Goal: Transaction & Acquisition: Obtain resource

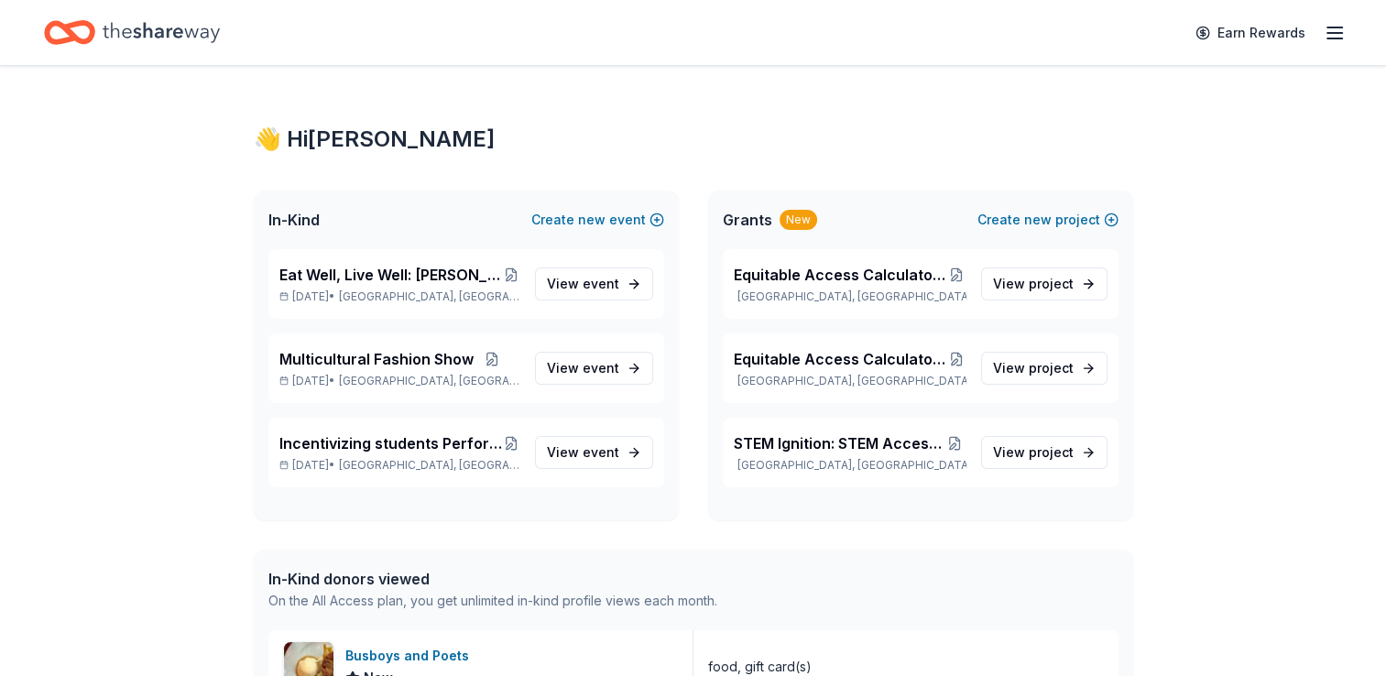
scroll to position [183, 0]
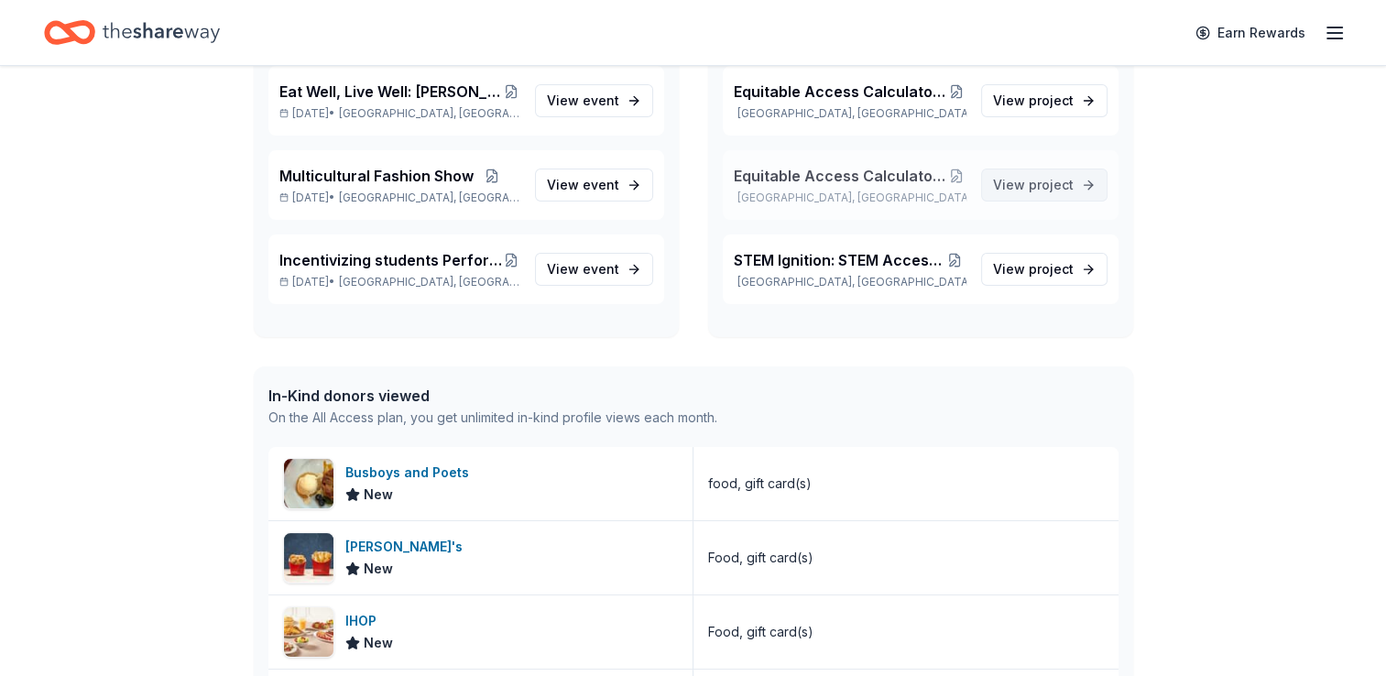
click at [1041, 183] on span "project" at bounding box center [1051, 185] width 45 height 16
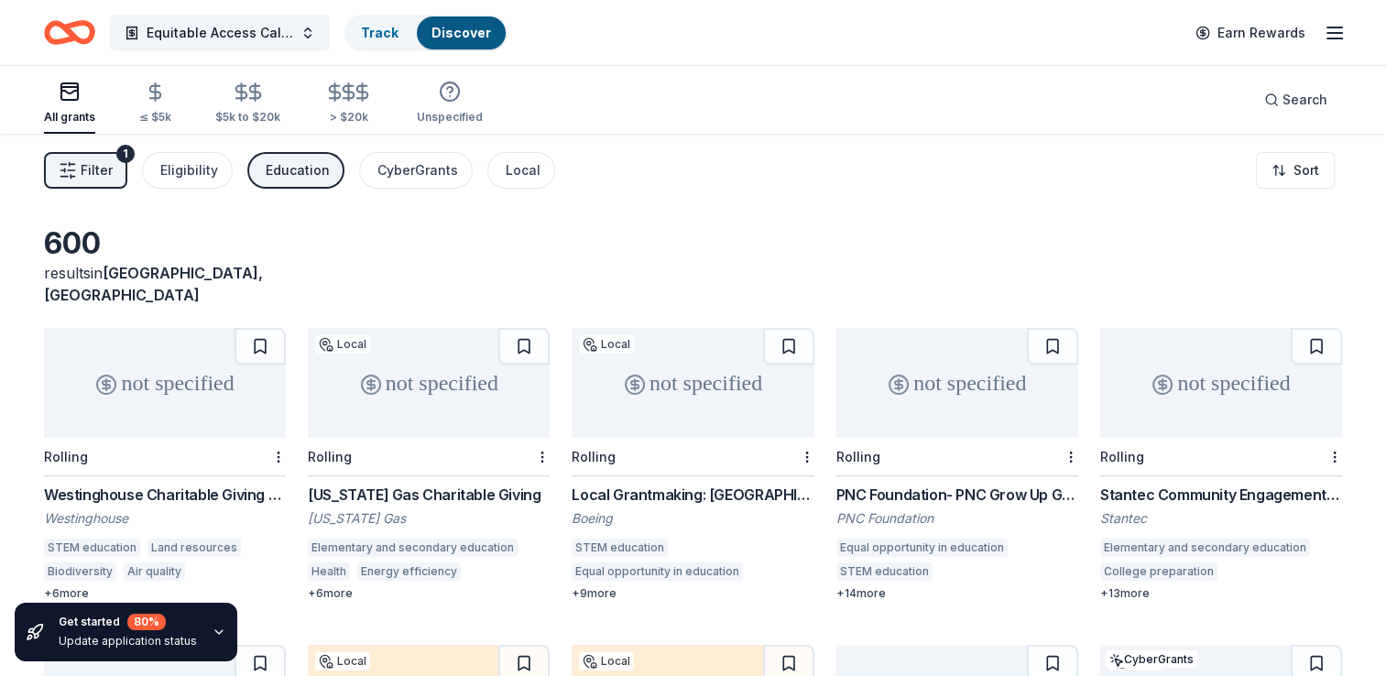
click at [98, 172] on span "Filter" at bounding box center [97, 170] width 32 height 22
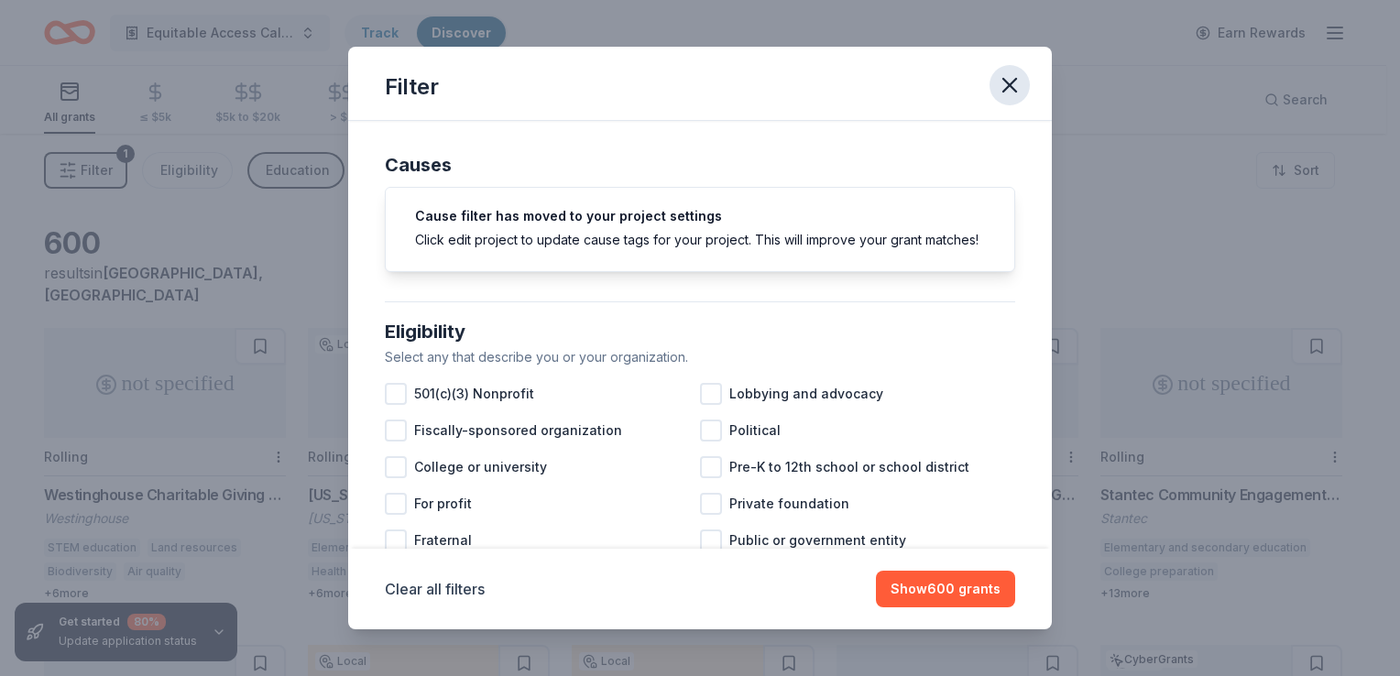
click at [1011, 89] on icon "button" at bounding box center [1009, 85] width 13 height 13
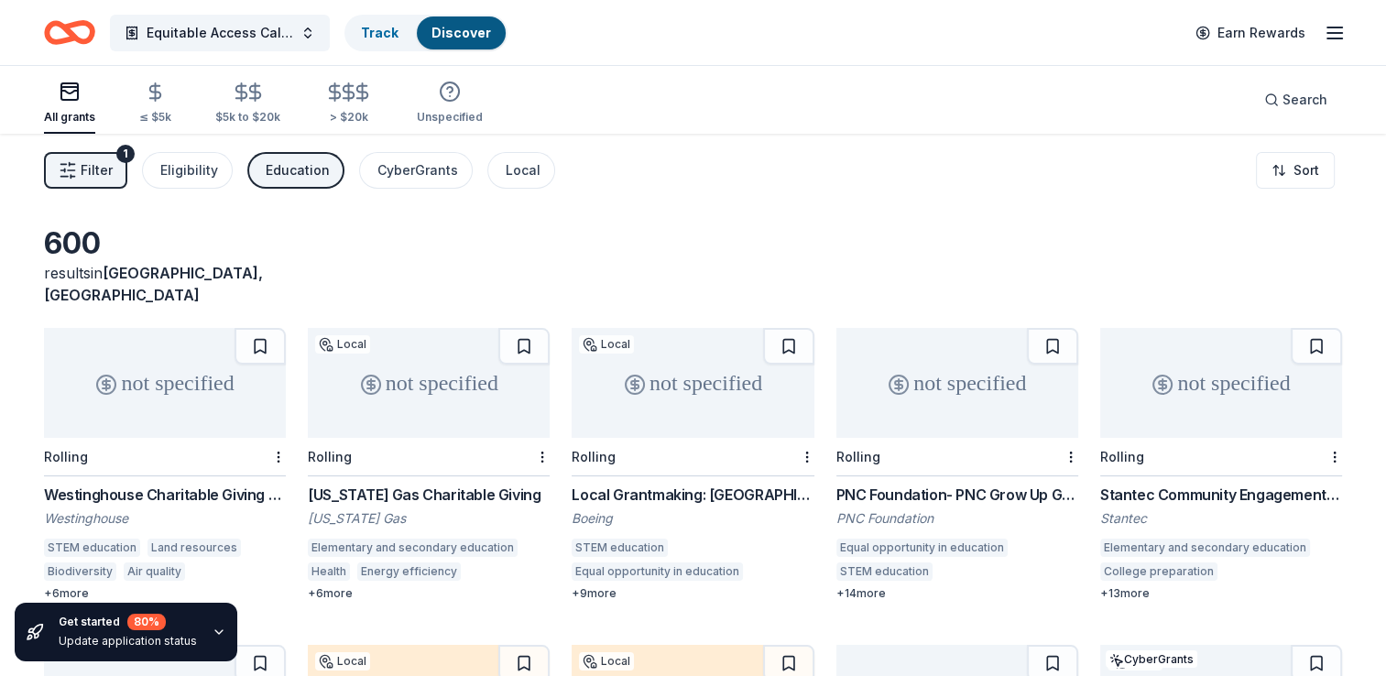
click at [89, 172] on span "Filter" at bounding box center [97, 170] width 32 height 22
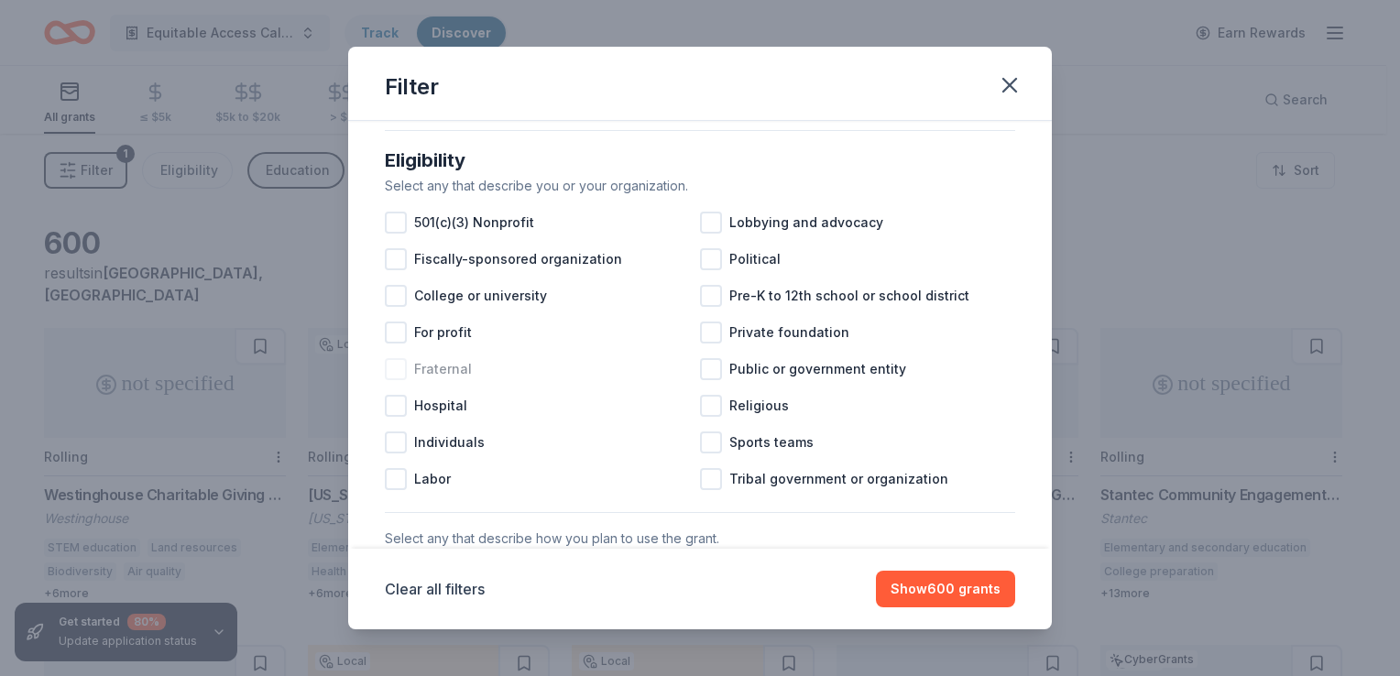
scroll to position [183, 0]
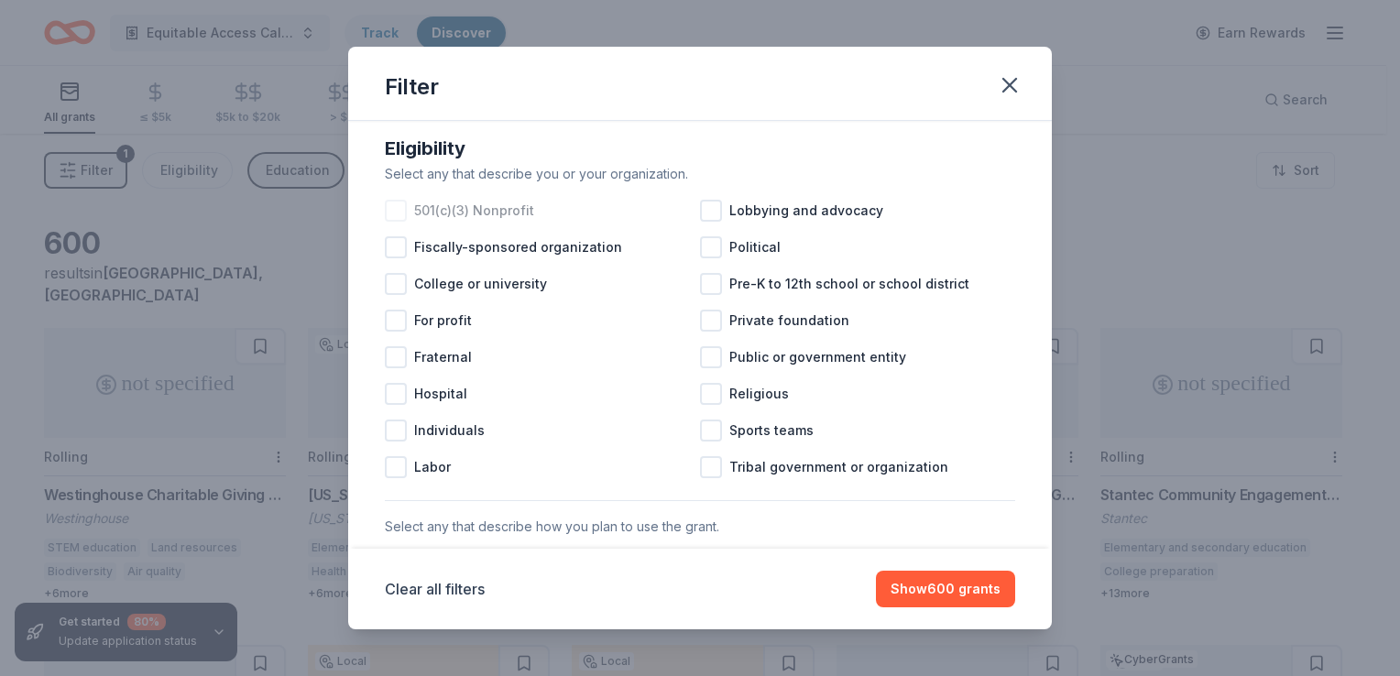
click at [399, 222] on div at bounding box center [396, 211] width 22 height 22
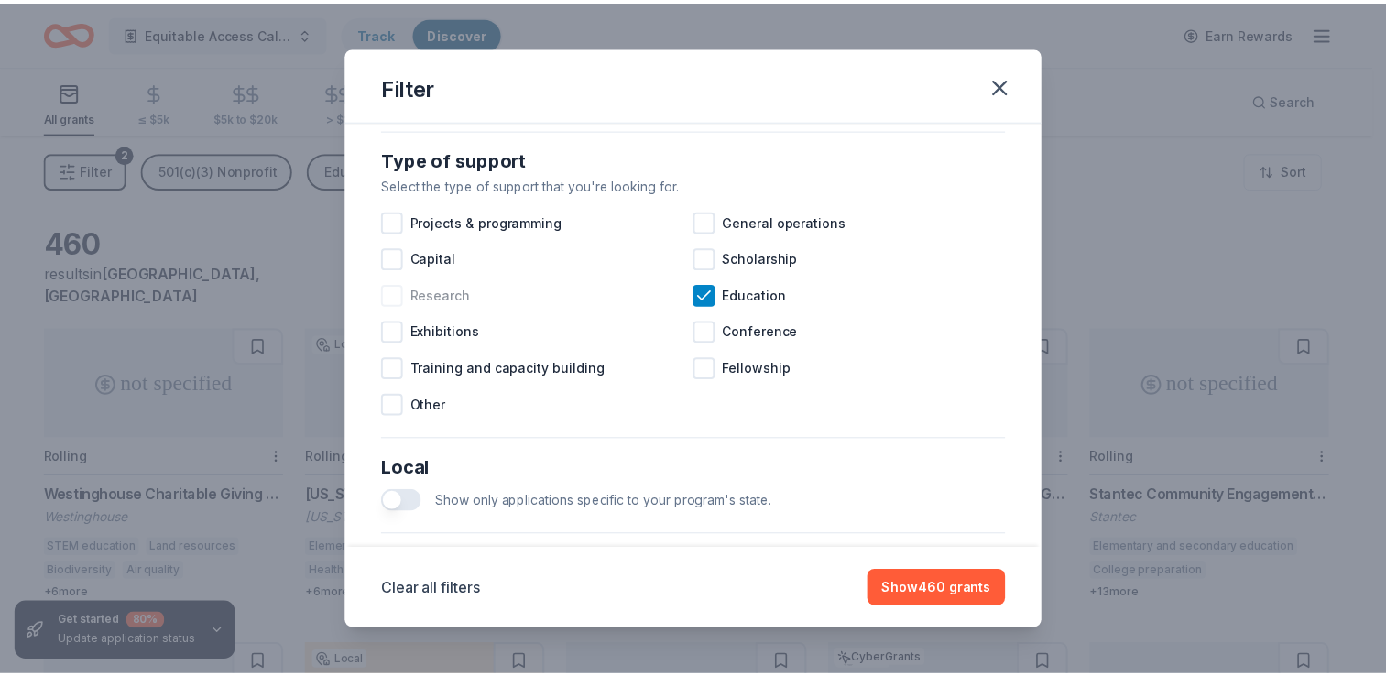
scroll to position [733, 0]
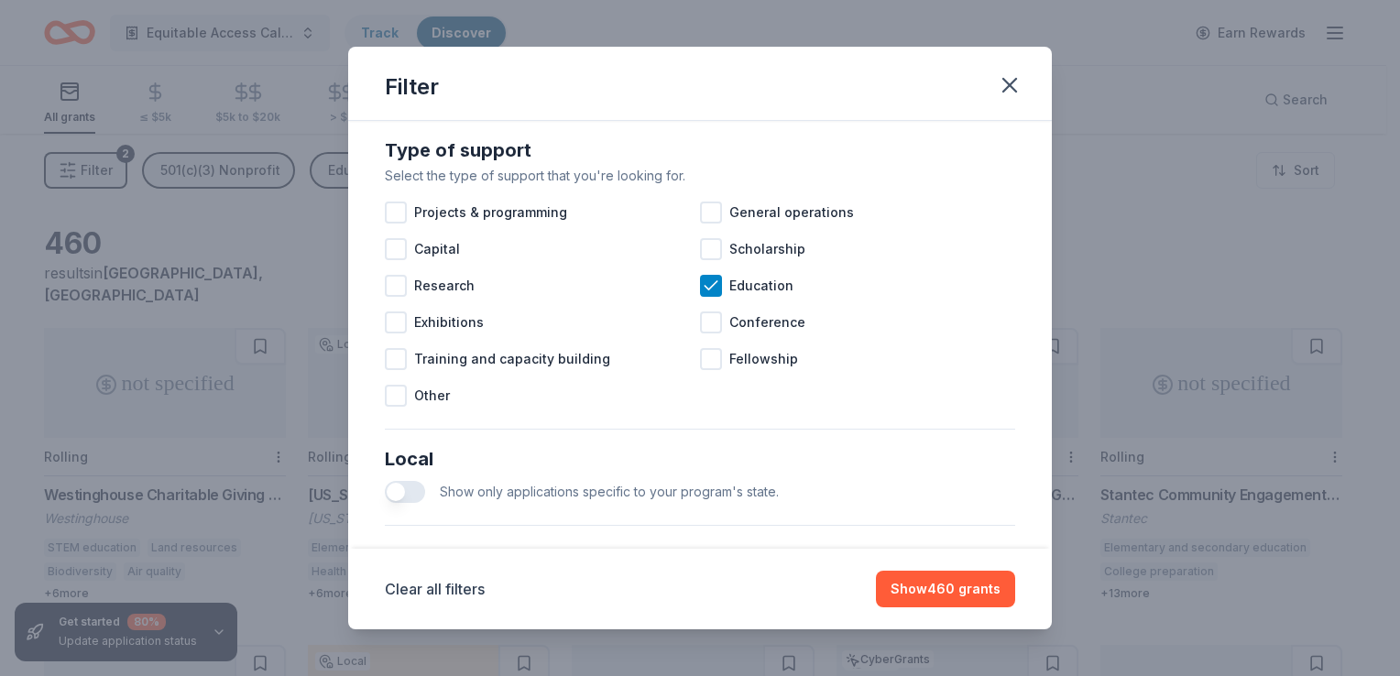
click at [411, 503] on button "button" at bounding box center [405, 492] width 40 height 22
click at [937, 585] on button "Show 18 grants" at bounding box center [952, 589] width 126 height 37
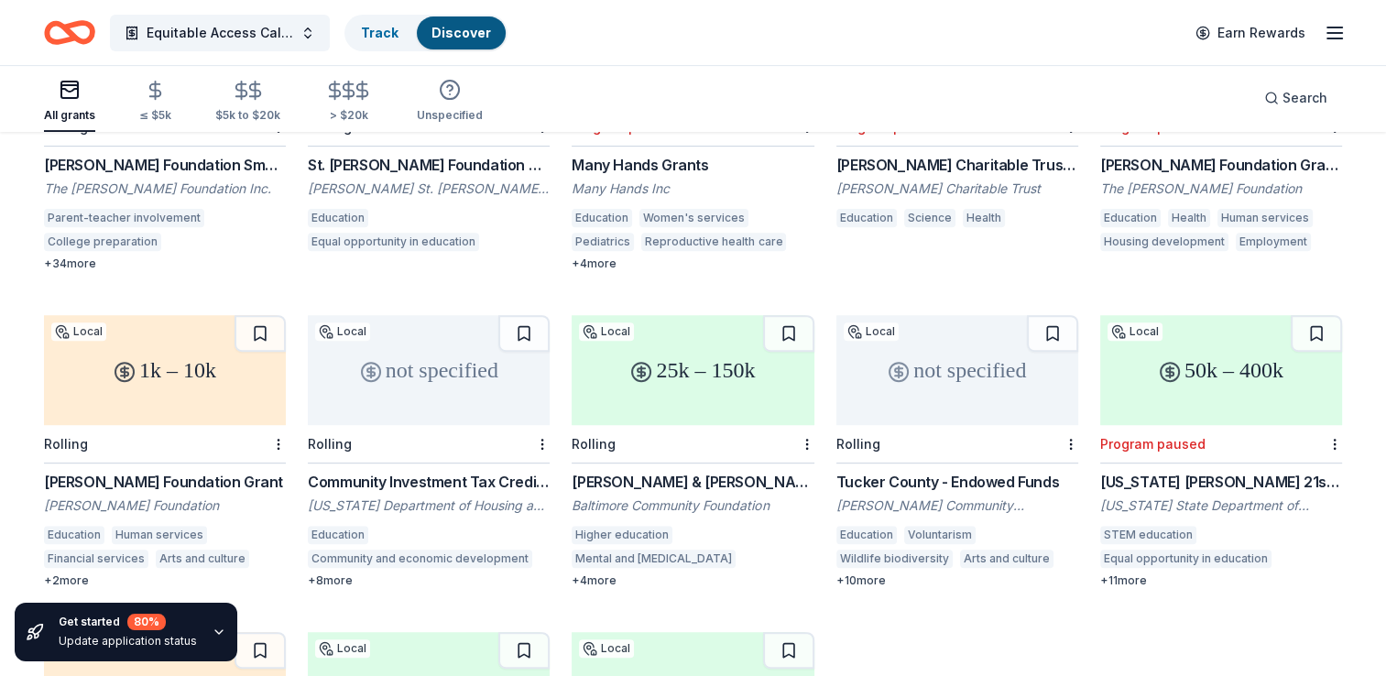
scroll to position [616, 0]
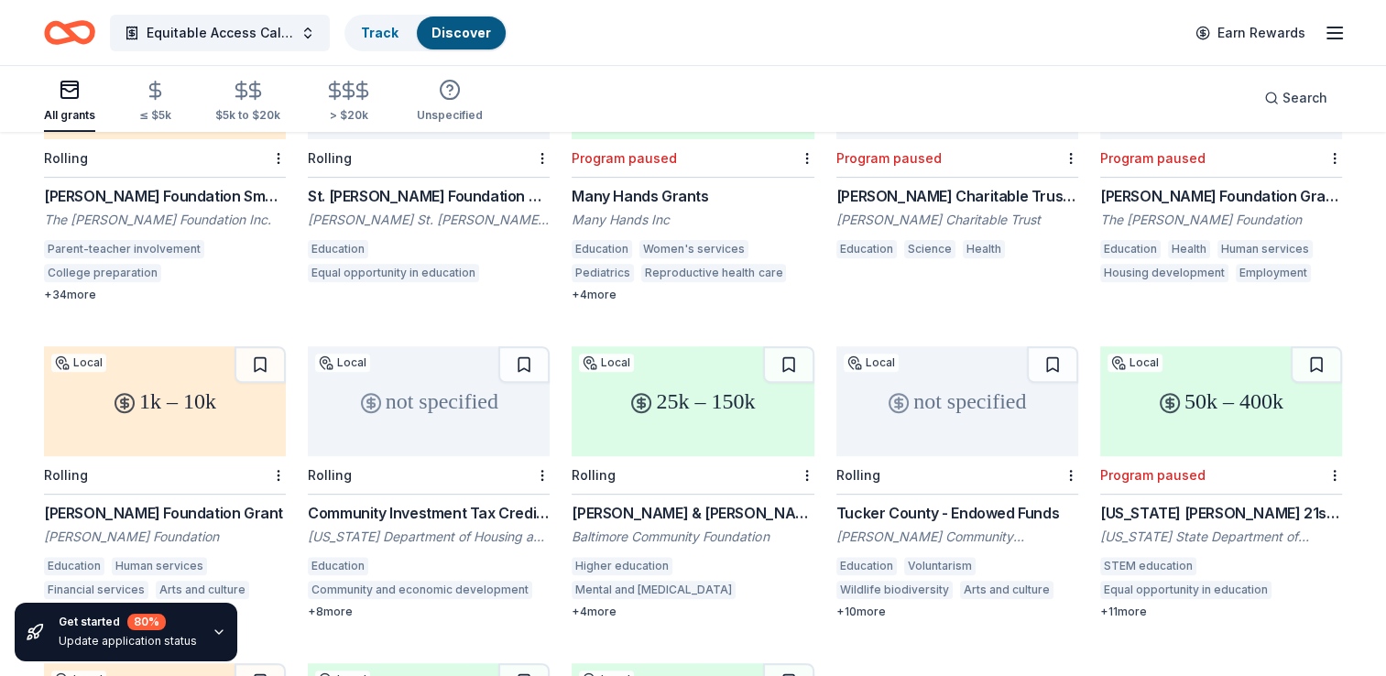
click at [194, 376] on div "1k – 10k" at bounding box center [165, 401] width 242 height 110
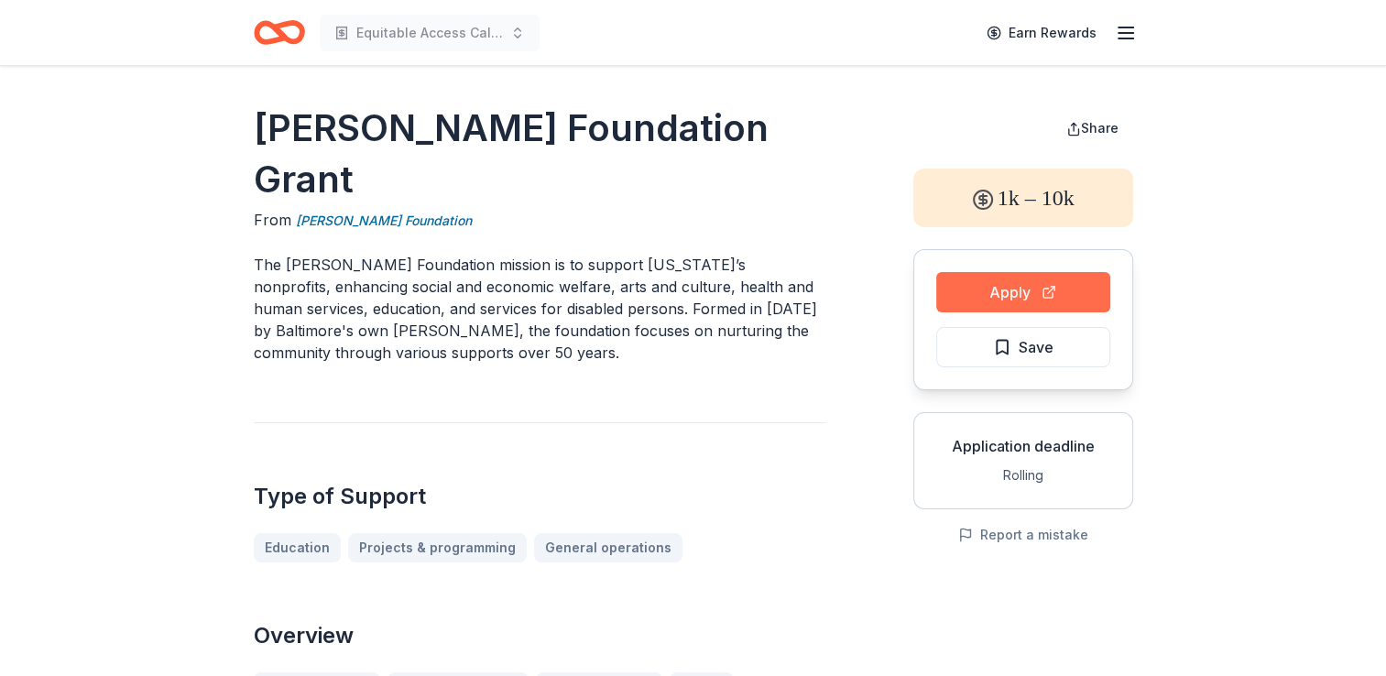
click at [1011, 295] on button "Apply" at bounding box center [1023, 292] width 174 height 40
